Goal: Subscribe to service/newsletter

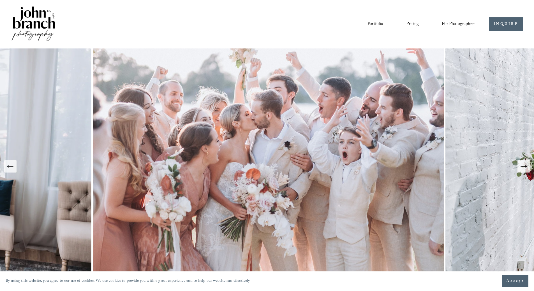
click at [460, 21] on span "For Photographers" at bounding box center [459, 24] width 34 height 9
drag, startPoint x: 478, startPoint y: 243, endPoint x: 498, endPoint y: 87, distance: 156.9
click at [0, 0] on span "Presets" at bounding box center [0, 0] width 0 height 0
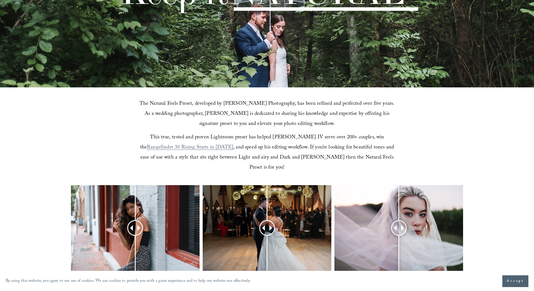
scroll to position [112, 0]
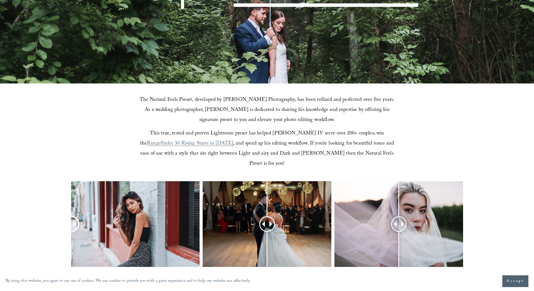
drag, startPoint x: 135, startPoint y: 217, endPoint x: 67, endPoint y: 221, distance: 68.5
click at [67, 221] on div at bounding box center [267, 231] width 534 height 101
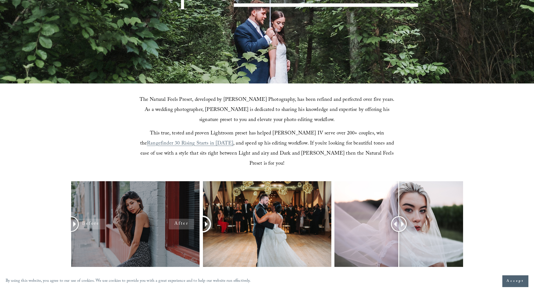
drag, startPoint x: 266, startPoint y: 216, endPoint x: 178, endPoint y: 213, distance: 88.1
click at [178, 213] on div at bounding box center [267, 231] width 534 height 101
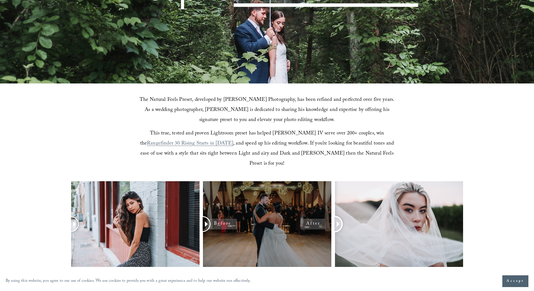
drag, startPoint x: 398, startPoint y: 216, endPoint x: 328, endPoint y: 248, distance: 77.4
click at [328, 248] on div at bounding box center [267, 231] width 534 height 101
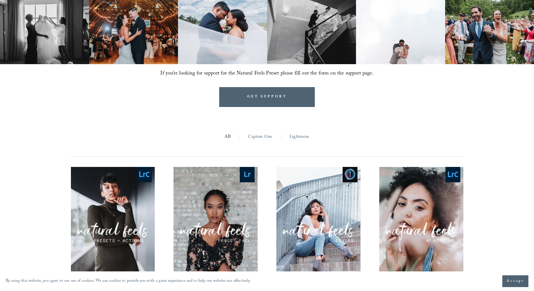
scroll to position [439, 0]
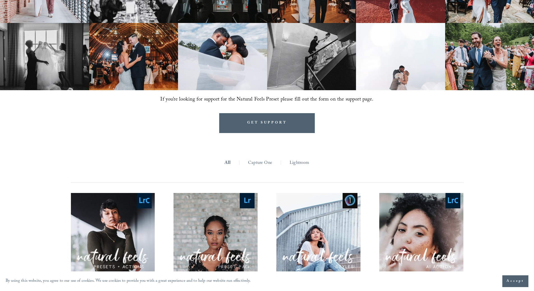
click at [301, 159] on link "Lightroom" at bounding box center [300, 163] width 20 height 9
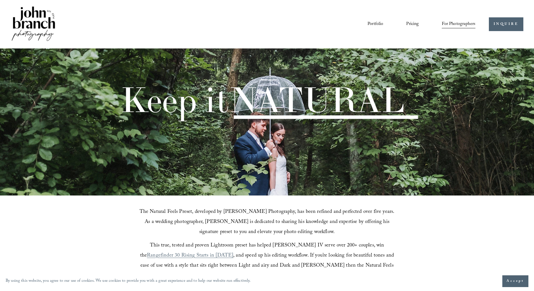
drag, startPoint x: 432, startPoint y: 216, endPoint x: 429, endPoint y: 98, distance: 118.7
click at [0, 0] on span "Education" at bounding box center [0, 0] width 0 height 0
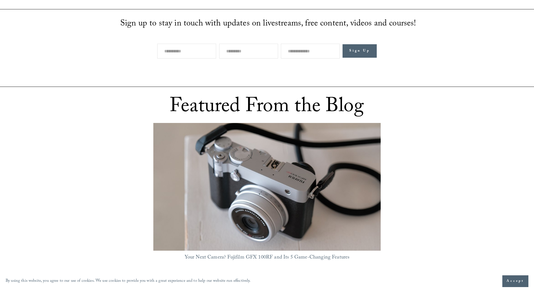
scroll to position [280, 0]
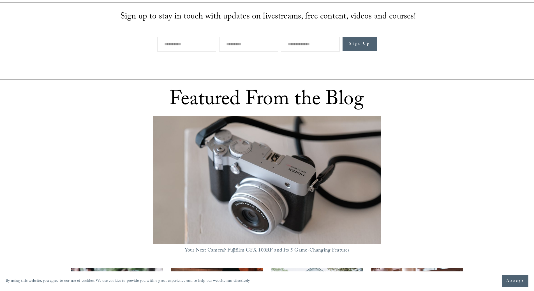
click at [203, 42] on input "text" at bounding box center [186, 44] width 59 height 15
type input "*******"
type input "********"
type input "**********"
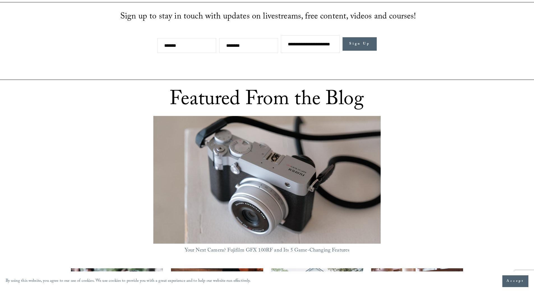
click at [354, 41] on span "Sign Up" at bounding box center [359, 44] width 21 height 6
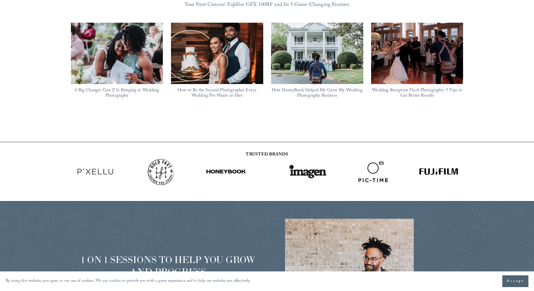
scroll to position [0, 0]
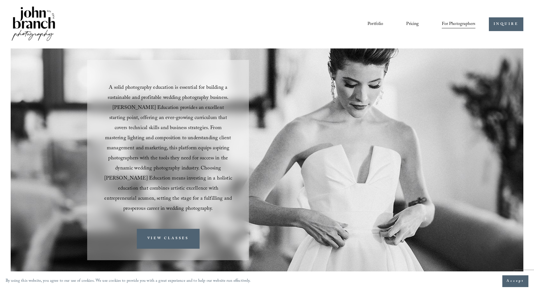
drag, startPoint x: 476, startPoint y: 214, endPoint x: 477, endPoint y: 101, distance: 112.7
click at [0, 0] on link "Courses" at bounding box center [0, 0] width 0 height 0
